Goal: Navigation & Orientation: Find specific page/section

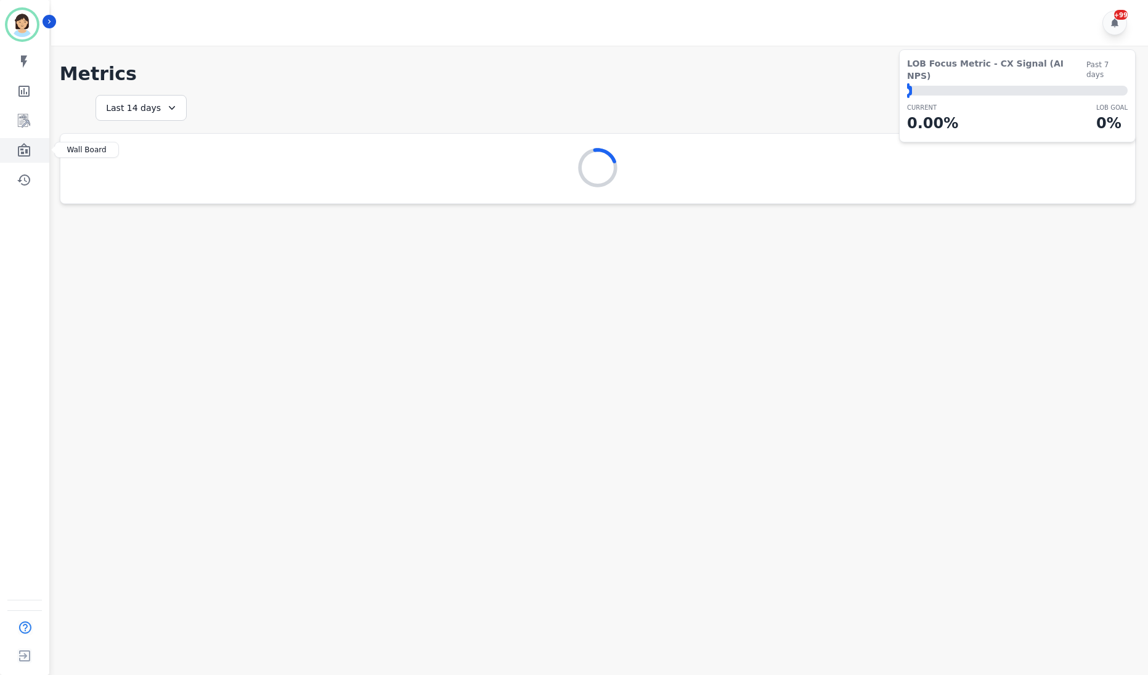
click at [30, 150] on icon "Sidebar" at bounding box center [24, 150] width 12 height 14
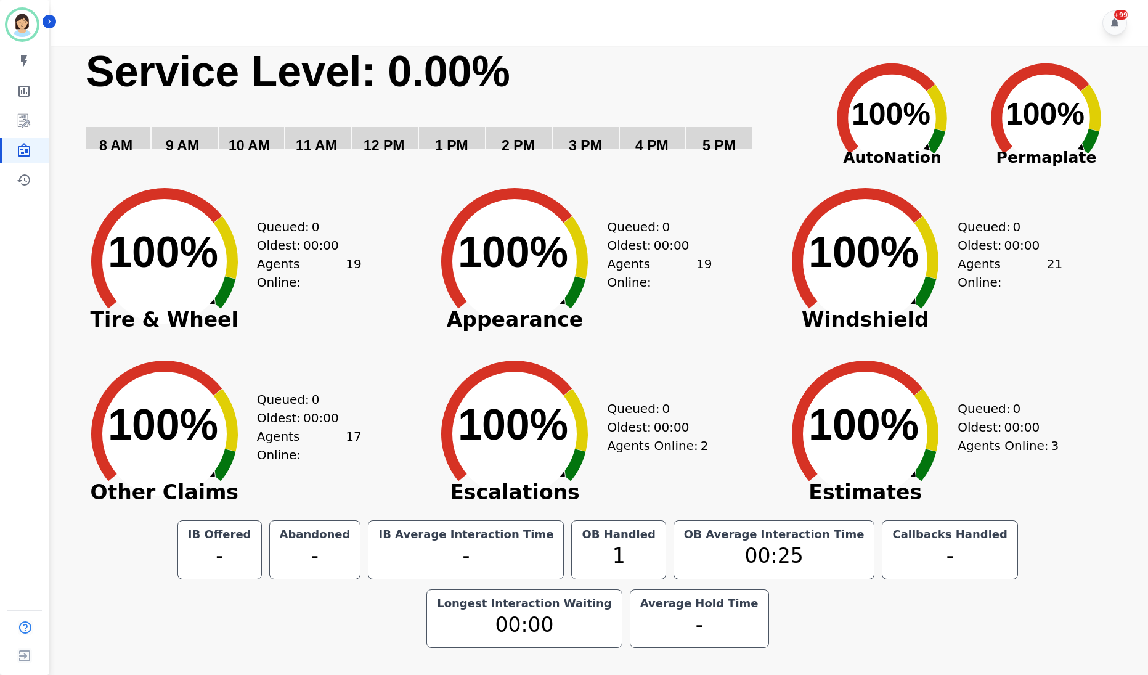
click at [325, 453] on div "Agents Online: 17" at bounding box center [309, 445] width 105 height 37
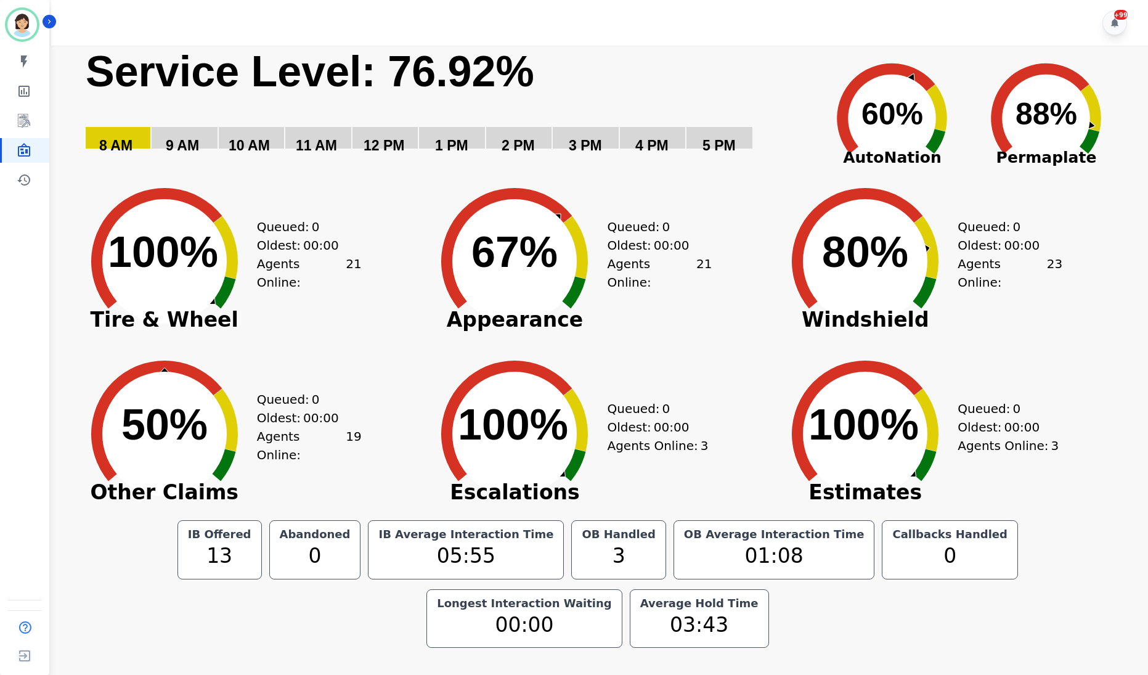
click at [257, 454] on div "Created with Highcharts 10.3.3 50% ​ 50% Other Claims Queued: 0 Oldest: 00:00 A…" at bounding box center [164, 424] width 185 height 173
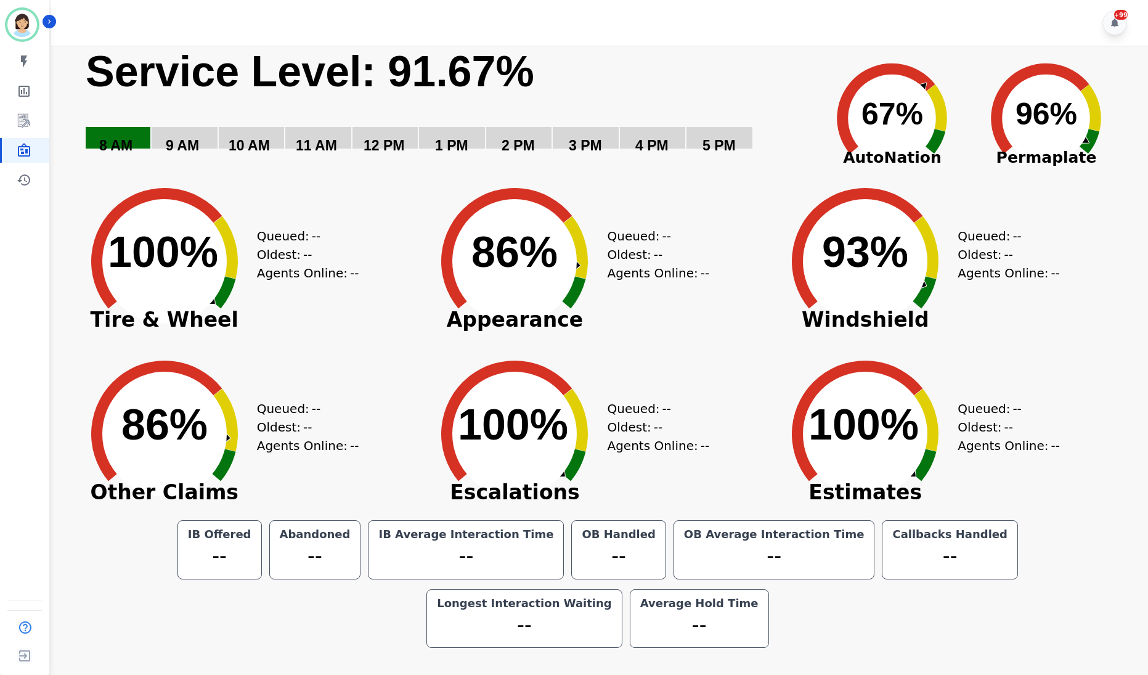
click at [320, 246] on div "Oldest: --" at bounding box center [303, 254] width 92 height 18
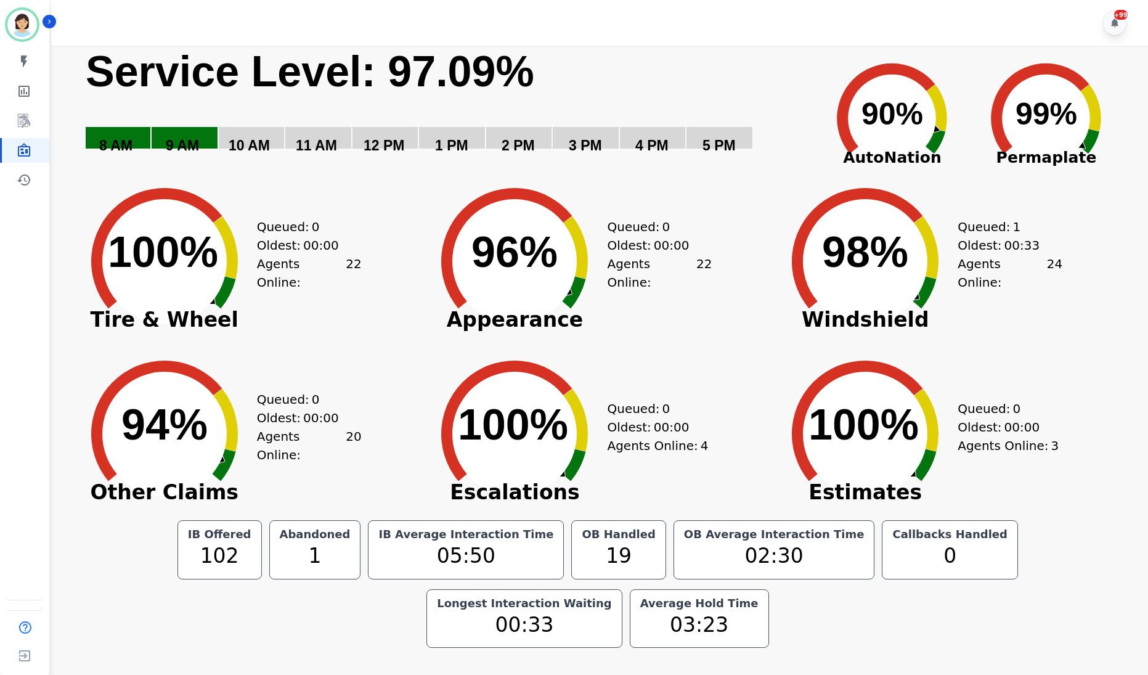
click at [767, 65] on rect "Service Level: 0%" at bounding box center [445, 109] width 723 height 126
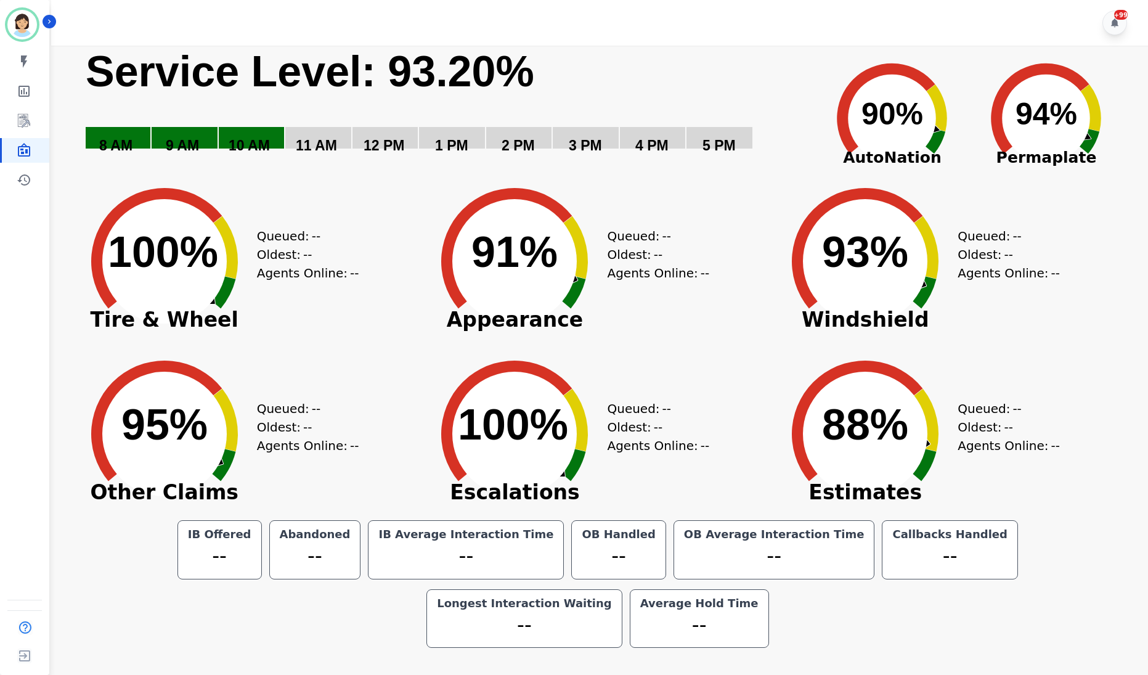
click at [181, 379] on circle at bounding box center [164, 434] width 124 height 124
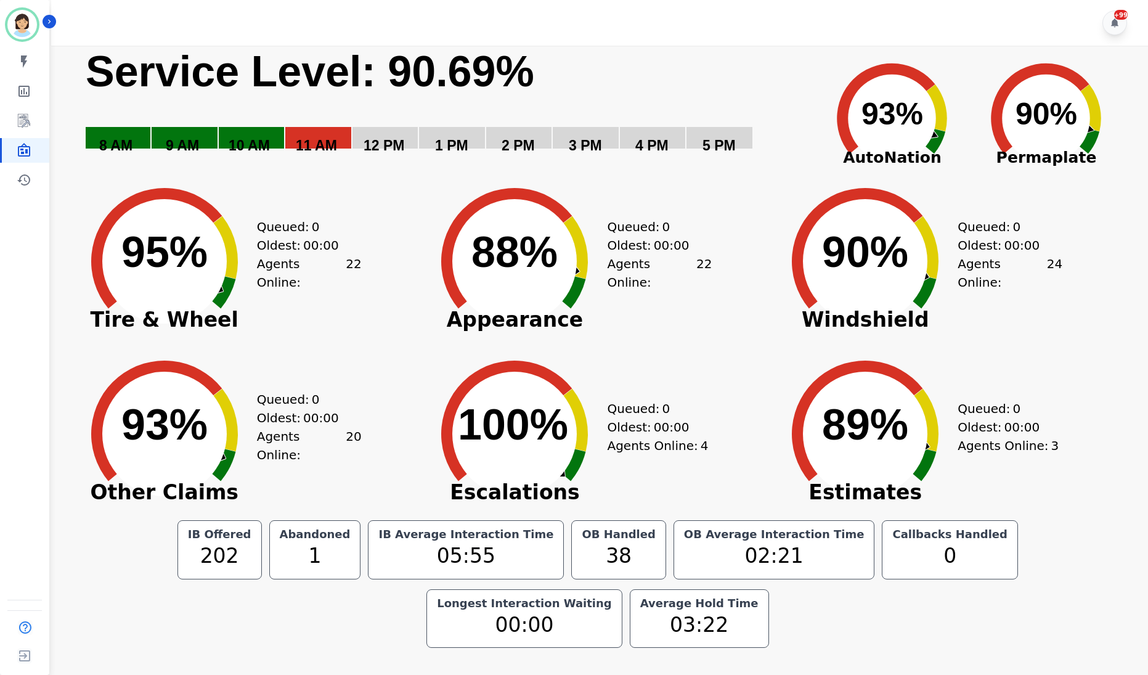
click at [394, 240] on div "Created with Highcharts 10.3.3 95% ​ 95% Tire & Wheel Queued: 0 Oldest: 00:00 A…" at bounding box center [247, 252] width 351 height 173
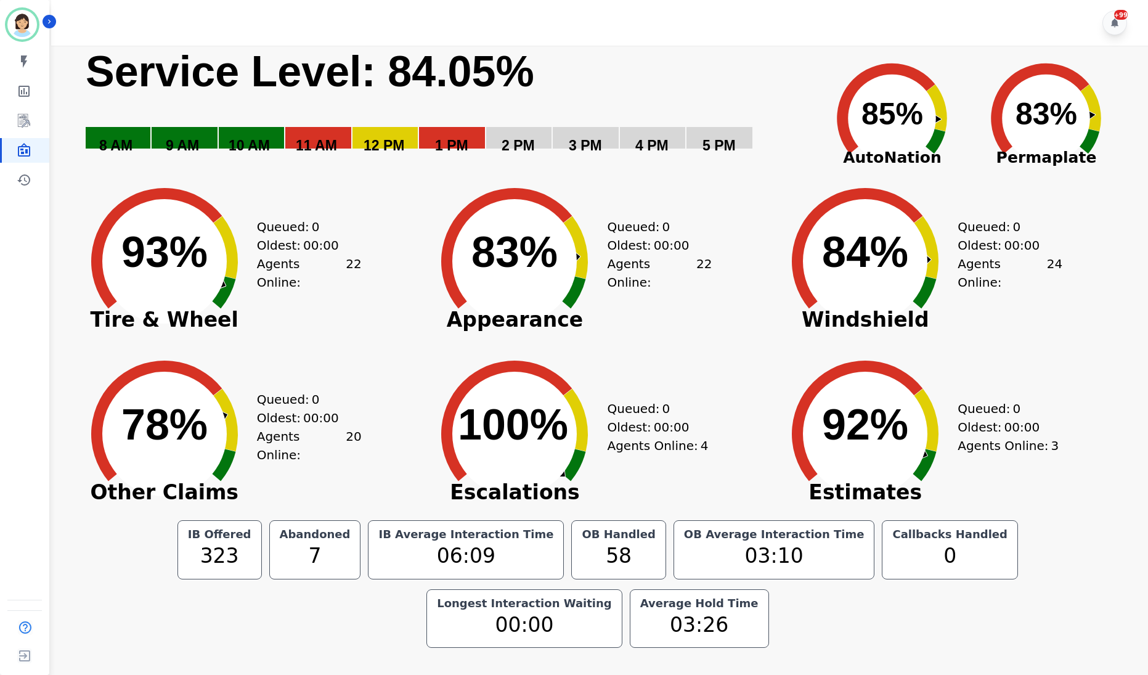
click at [221, 314] on span "Tire & Wheel" at bounding box center [164, 320] width 185 height 12
click at [396, 353] on div "Created with Highcharts 10.3.3 76% ​ 76% Other Claims Queued: 0 Oldest: 00:00 A…" at bounding box center [247, 424] width 351 height 173
